Goal: Task Accomplishment & Management: Manage account settings

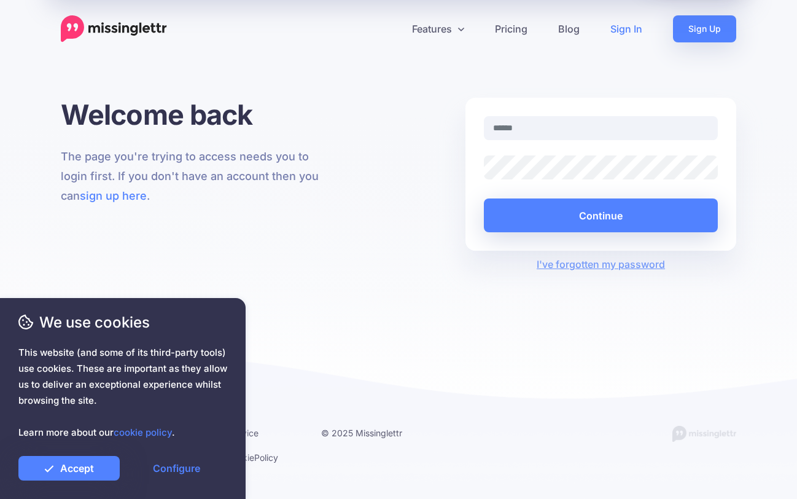
click at [537, 130] on input "text" at bounding box center [601, 128] width 234 height 24
type input "**********"
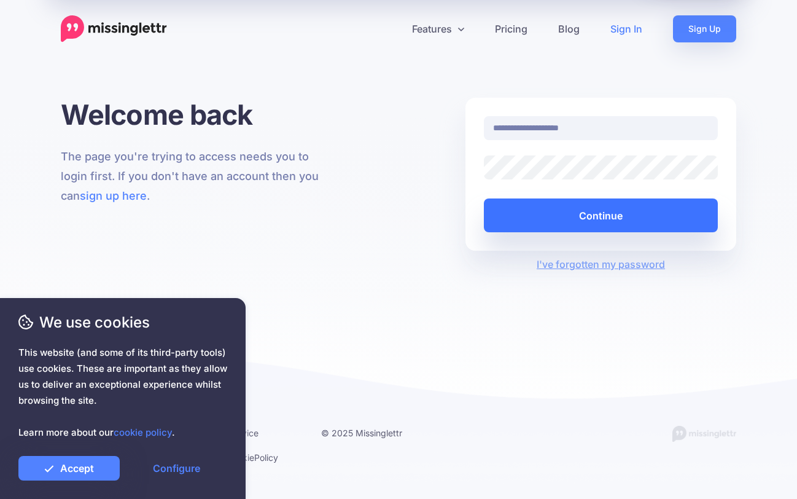
click at [562, 225] on button "Continue" at bounding box center [601, 215] width 234 height 34
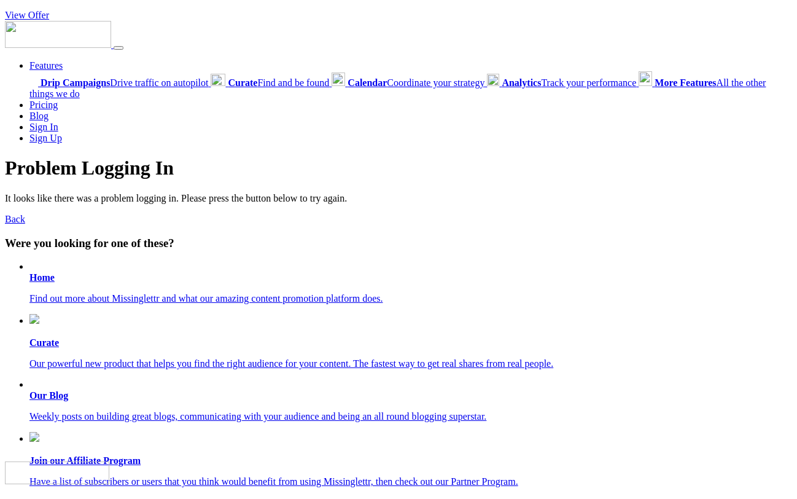
click at [17, 217] on link "Back" at bounding box center [15, 219] width 20 height 10
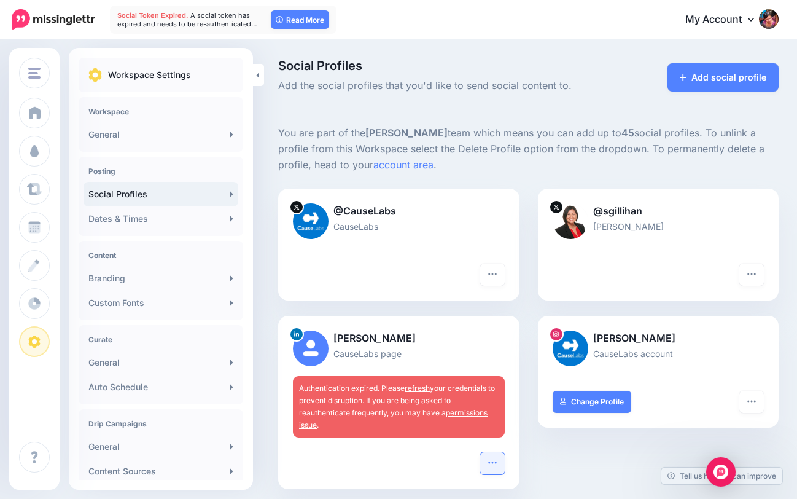
click at [485, 455] on button "button" at bounding box center [492, 463] width 25 height 22
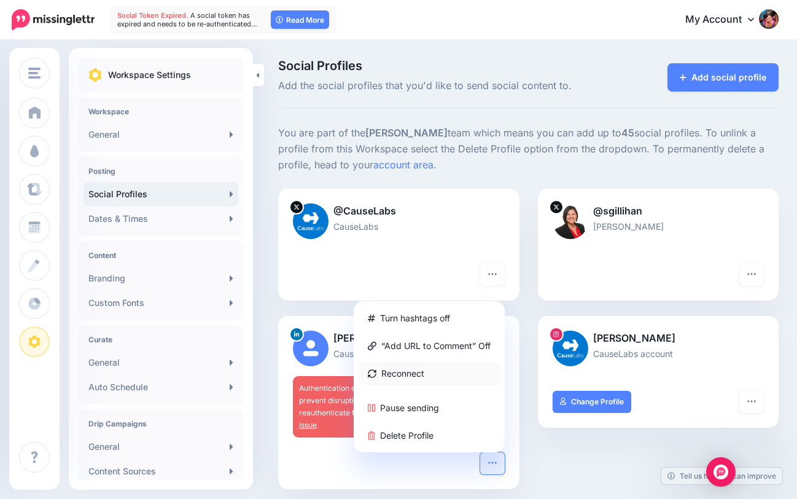
click at [466, 370] on link "Reconnect" at bounding box center [429, 373] width 141 height 24
